Goal: Information Seeking & Learning: Learn about a topic

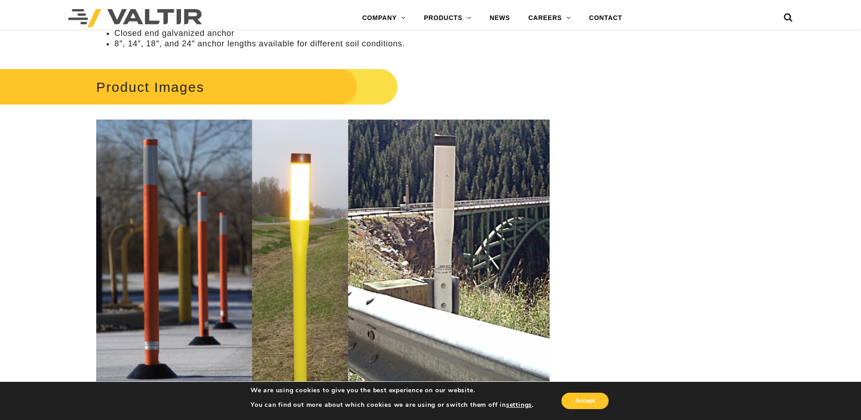
scroll to position [1271, 0]
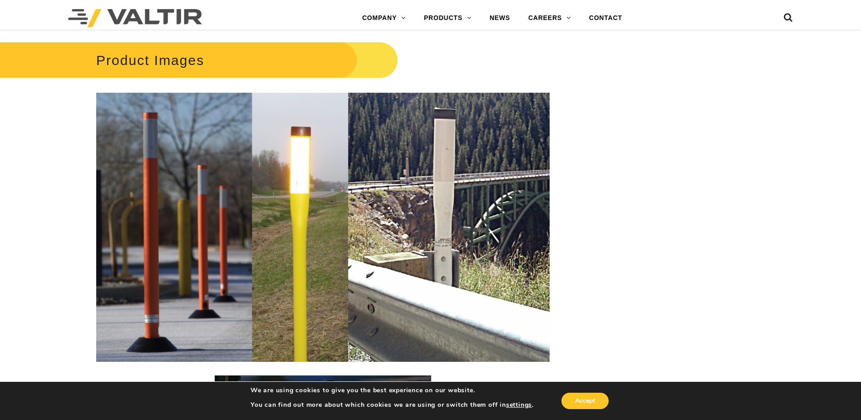
click at [451, 217] on img at bounding box center [323, 227] width 454 height 269
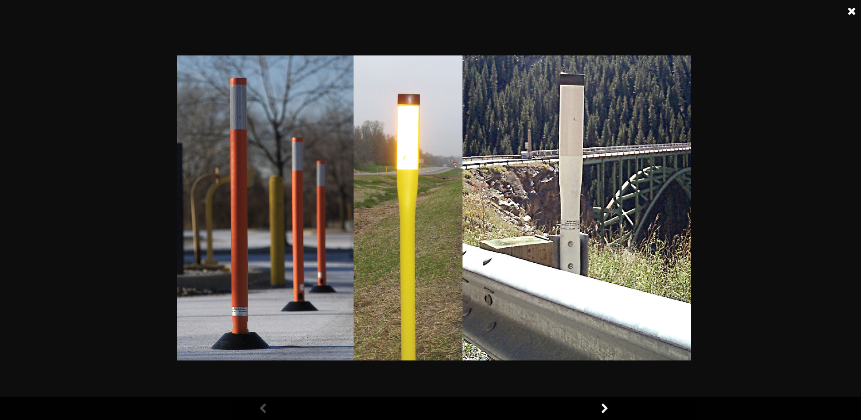
click at [855, 13] on link at bounding box center [852, 11] width 23 height 23
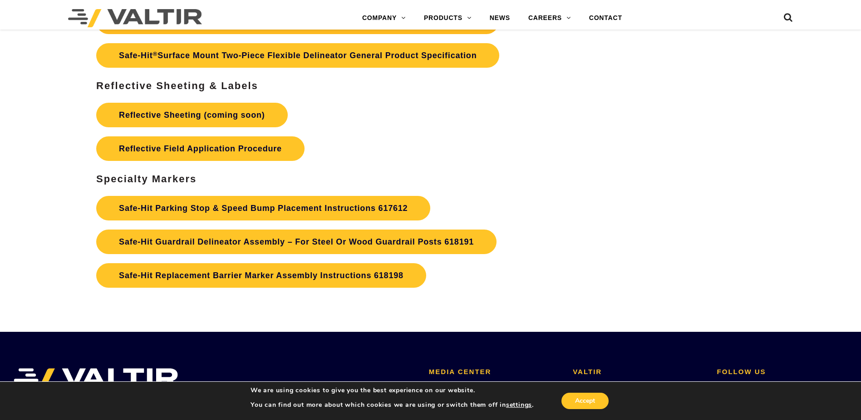
scroll to position [2861, 0]
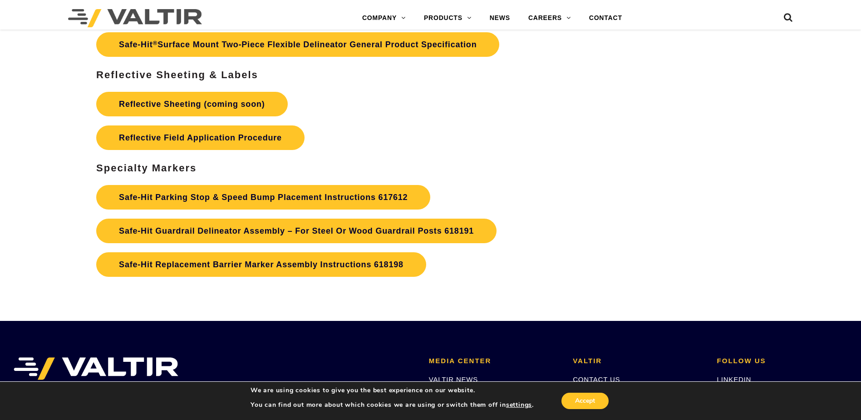
scroll to position [2906, 0]
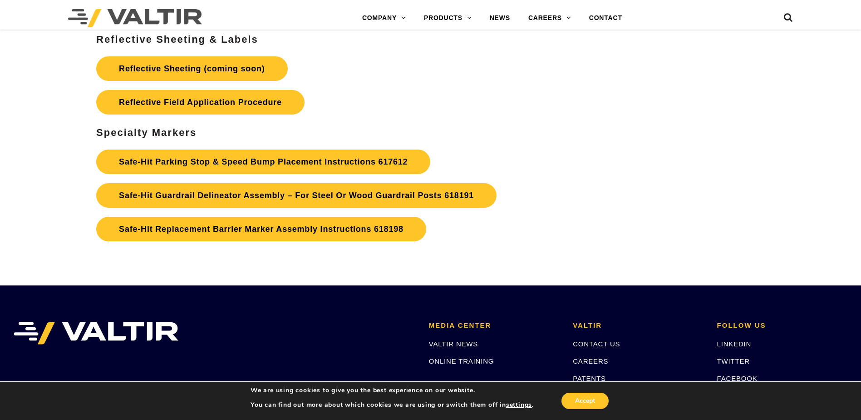
click at [478, 102] on p "Reflective Sheeting (coming soon) Reflective Field Application Procedure" at bounding box center [323, 85] width 454 height 67
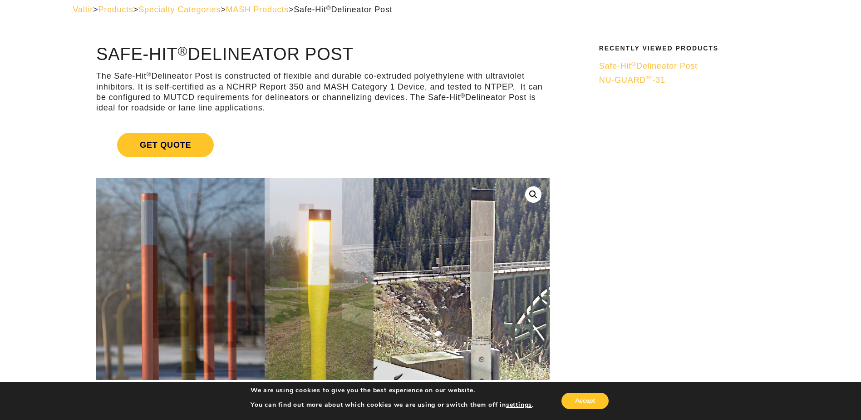
scroll to position [0, 0]
